Goal: Navigation & Orientation: Find specific page/section

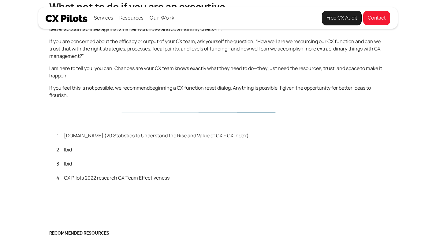
scroll to position [1584, 0]
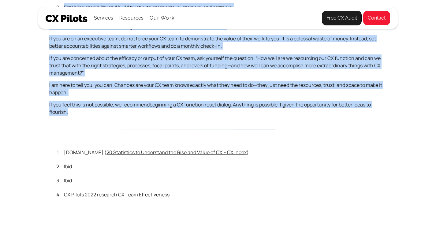
drag, startPoint x: 51, startPoint y: 43, endPoint x: 112, endPoint y: 124, distance: 101.4
copy body "Performative CX is Killing Good Teams If you are a client of CX Pilots or you h…"
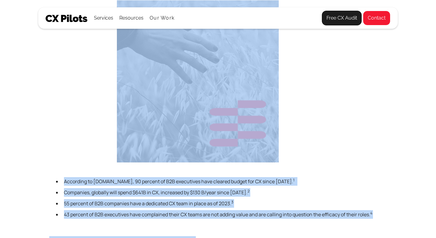
scroll to position [0, 0]
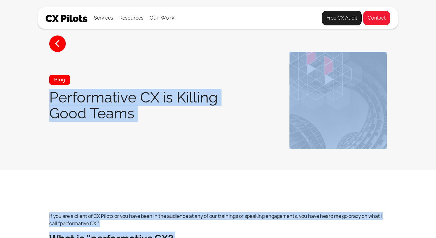
click at [30, 38] on section "< Blog Performative CX is Killing Good Teams" at bounding box center [218, 85] width 436 height 170
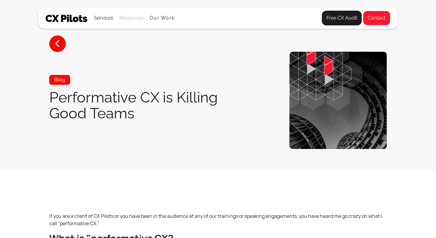
click at [124, 20] on div "Resources" at bounding box center [131, 18] width 24 height 9
click at [133, 50] on link "Downloads" at bounding box center [135, 52] width 29 height 12
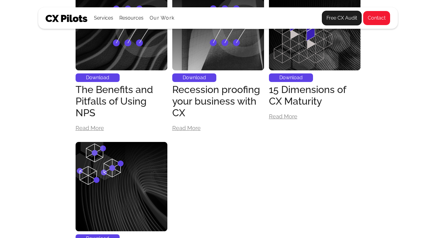
scroll to position [609, 0]
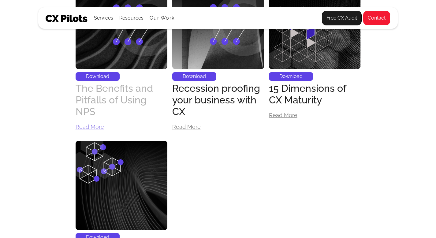
click at [92, 93] on div "The Benefits and Pitfalls of Using NPS" at bounding box center [122, 100] width 92 height 35
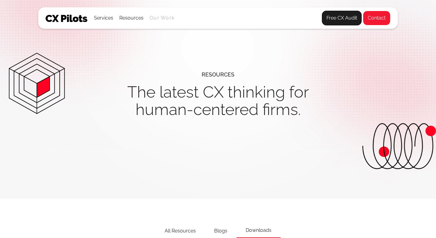
click at [160, 19] on link "Our Work" at bounding box center [162, 18] width 25 height 6
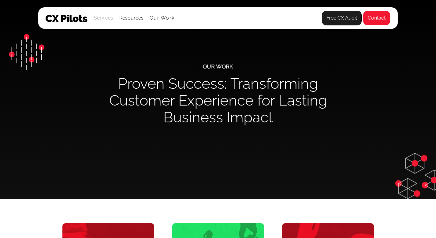
click at [107, 16] on div "Services" at bounding box center [103, 18] width 19 height 9
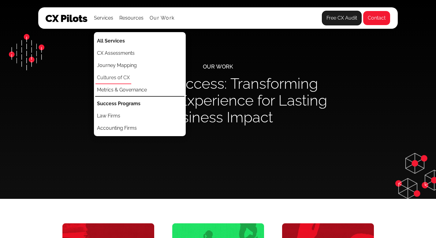
click at [124, 78] on link "Cultures of CX" at bounding box center [113, 78] width 36 height 12
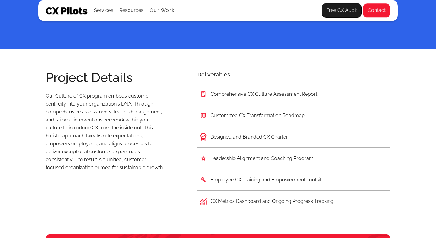
scroll to position [1255, 0]
